Goal: Transaction & Acquisition: Purchase product/service

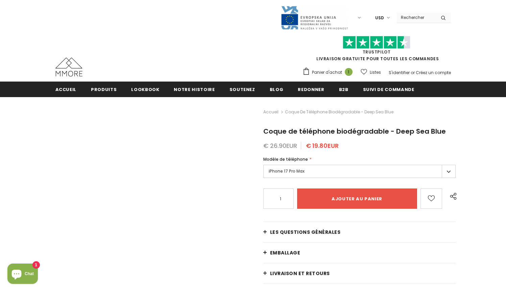
type input "Add to cart"
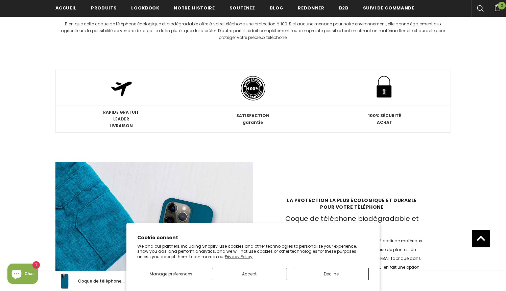
scroll to position [872, 0]
